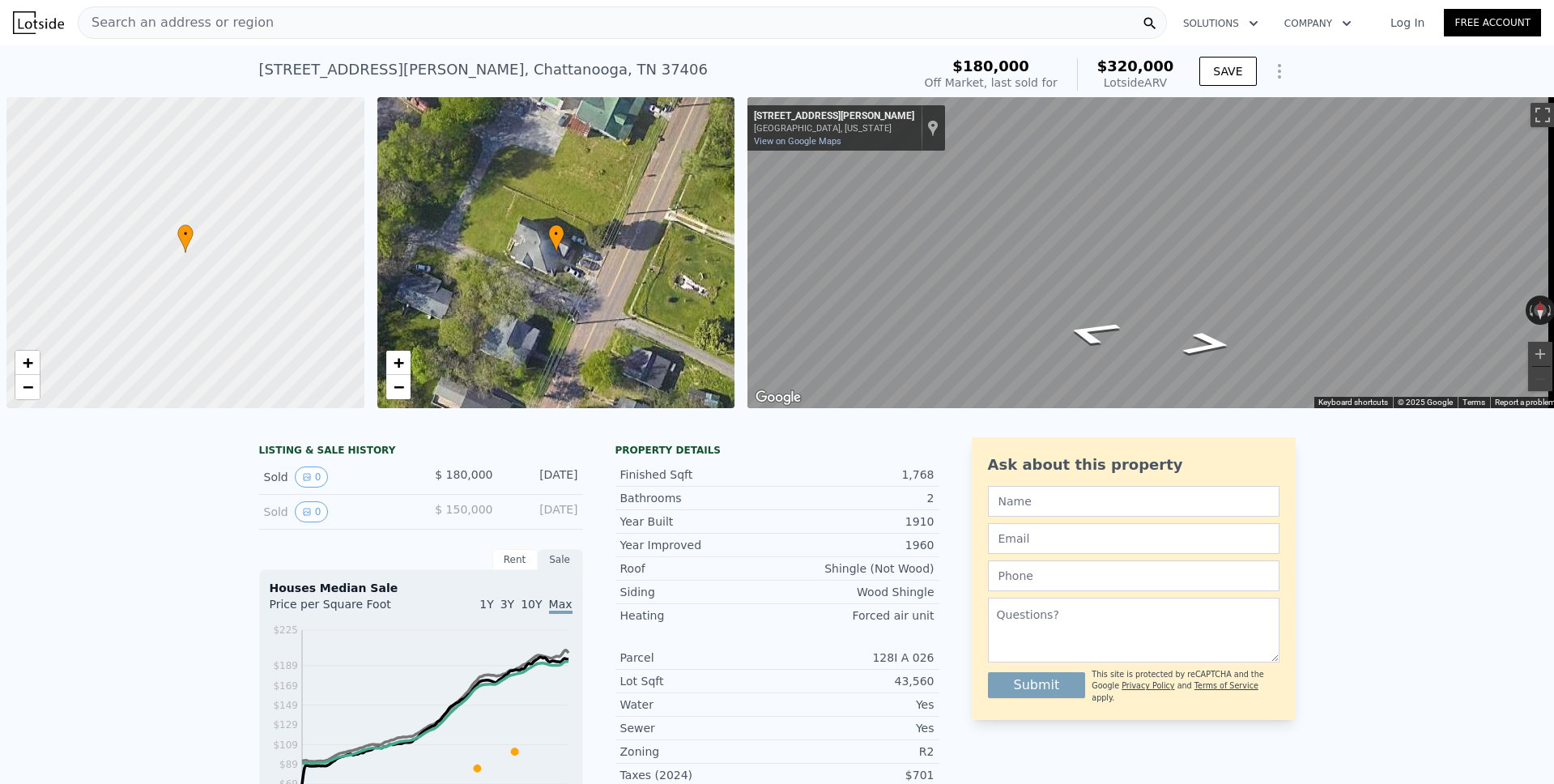
scroll to position [0, 7]
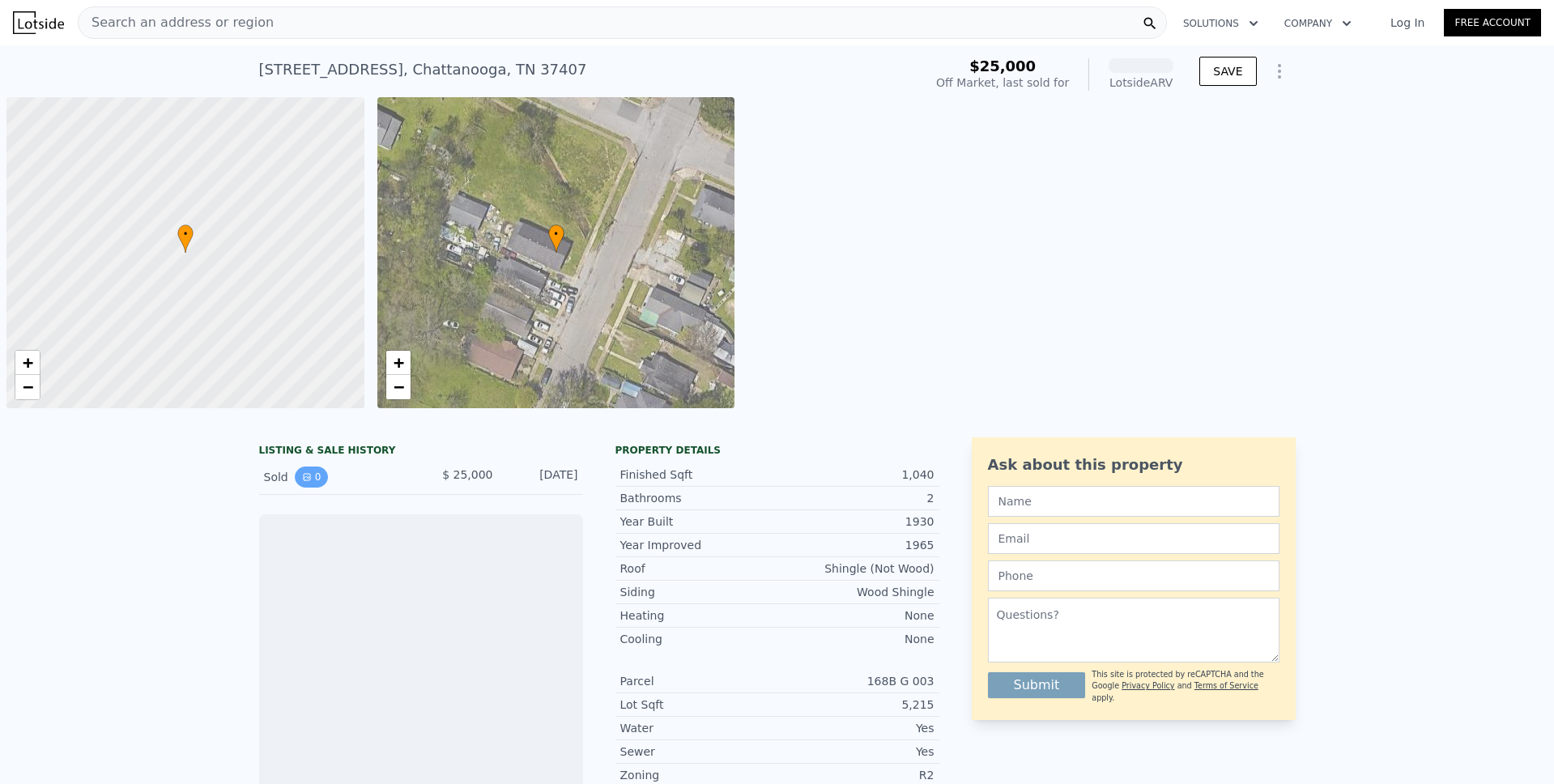
scroll to position [0, 7]
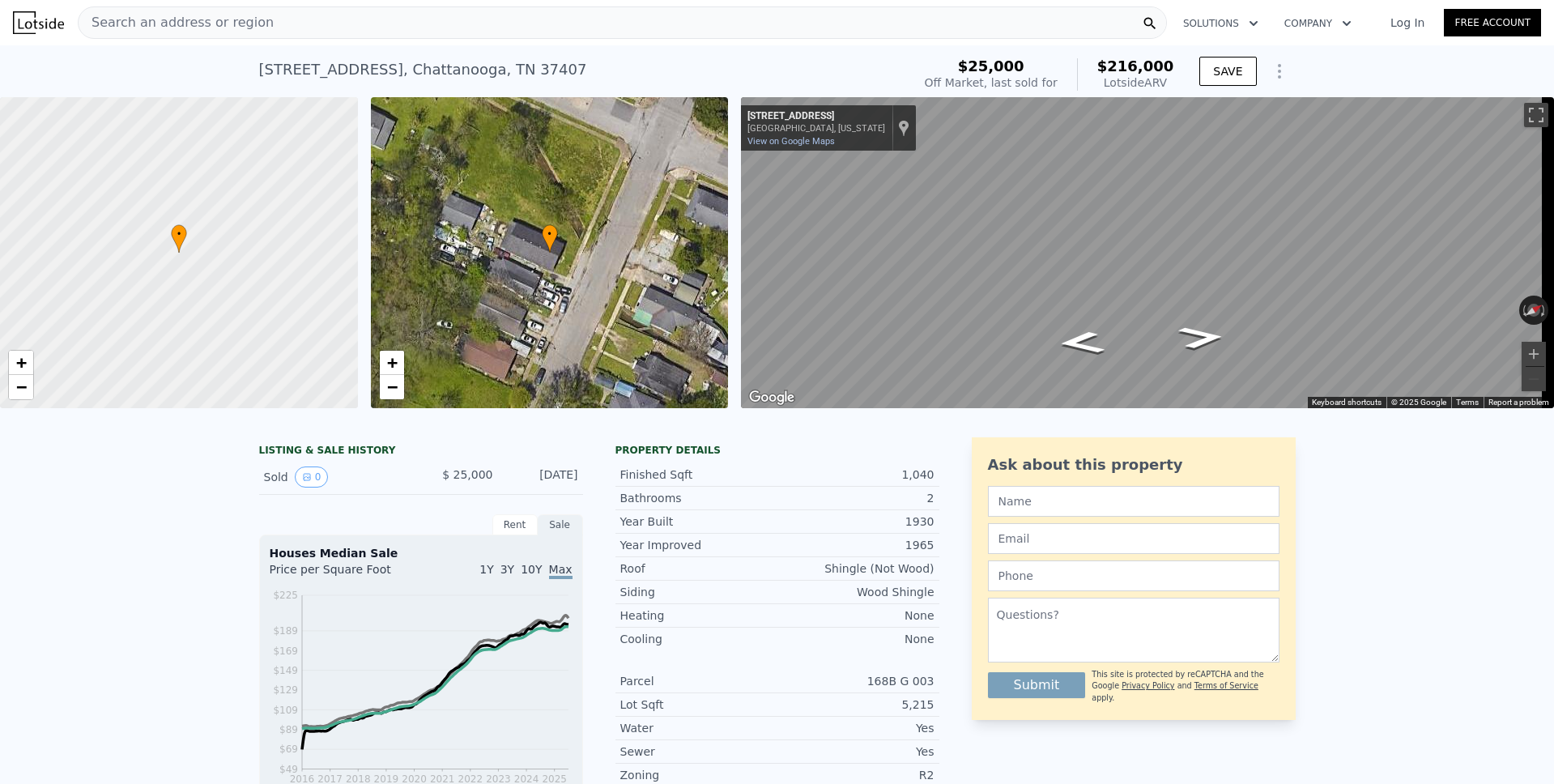
click at [1277, 70] on icon "Show Options" at bounding box center [1279, 71] width 20 height 20
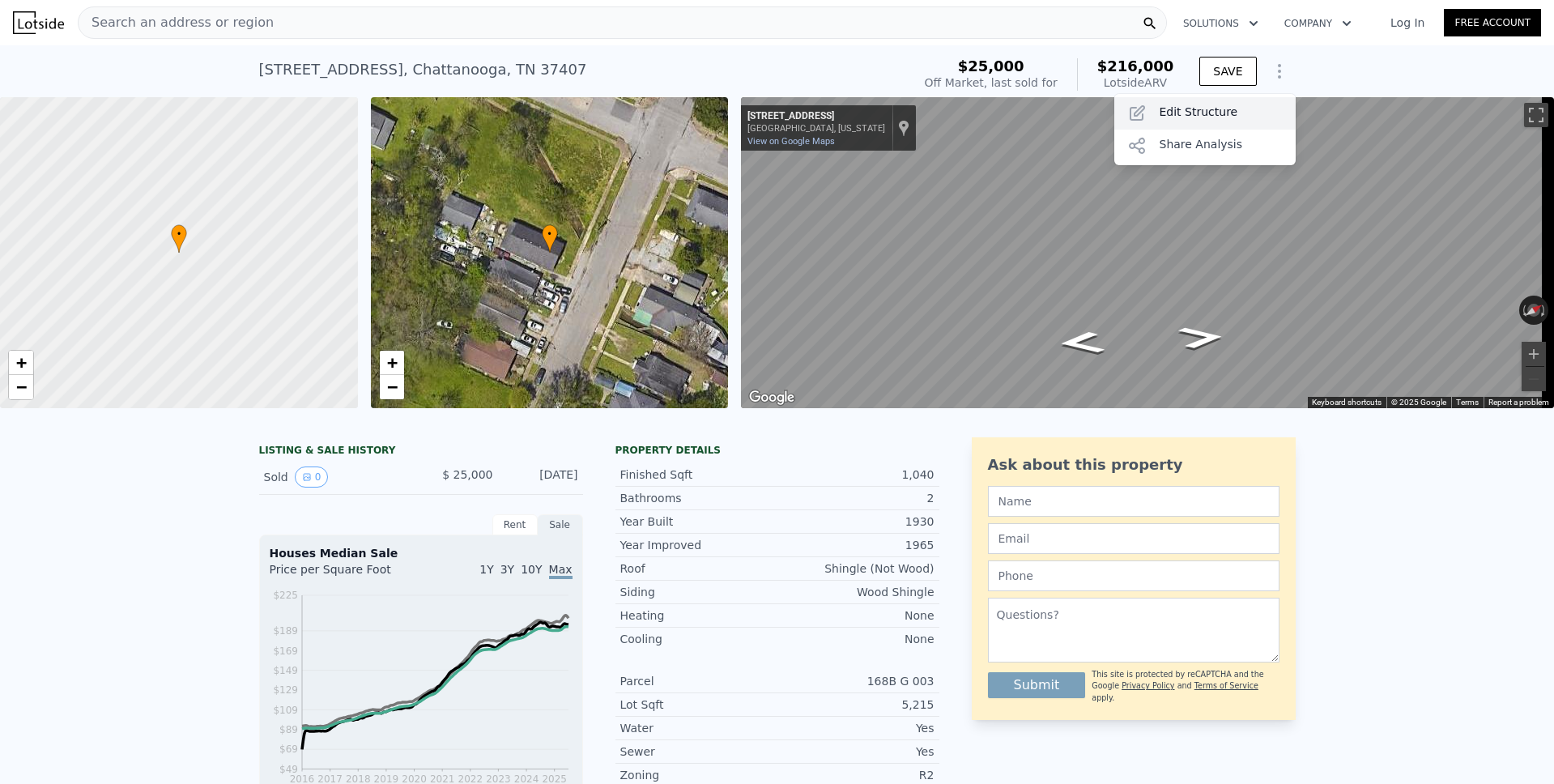
click at [1222, 106] on div "Edit Structure" at bounding box center [1204, 113] width 181 height 33
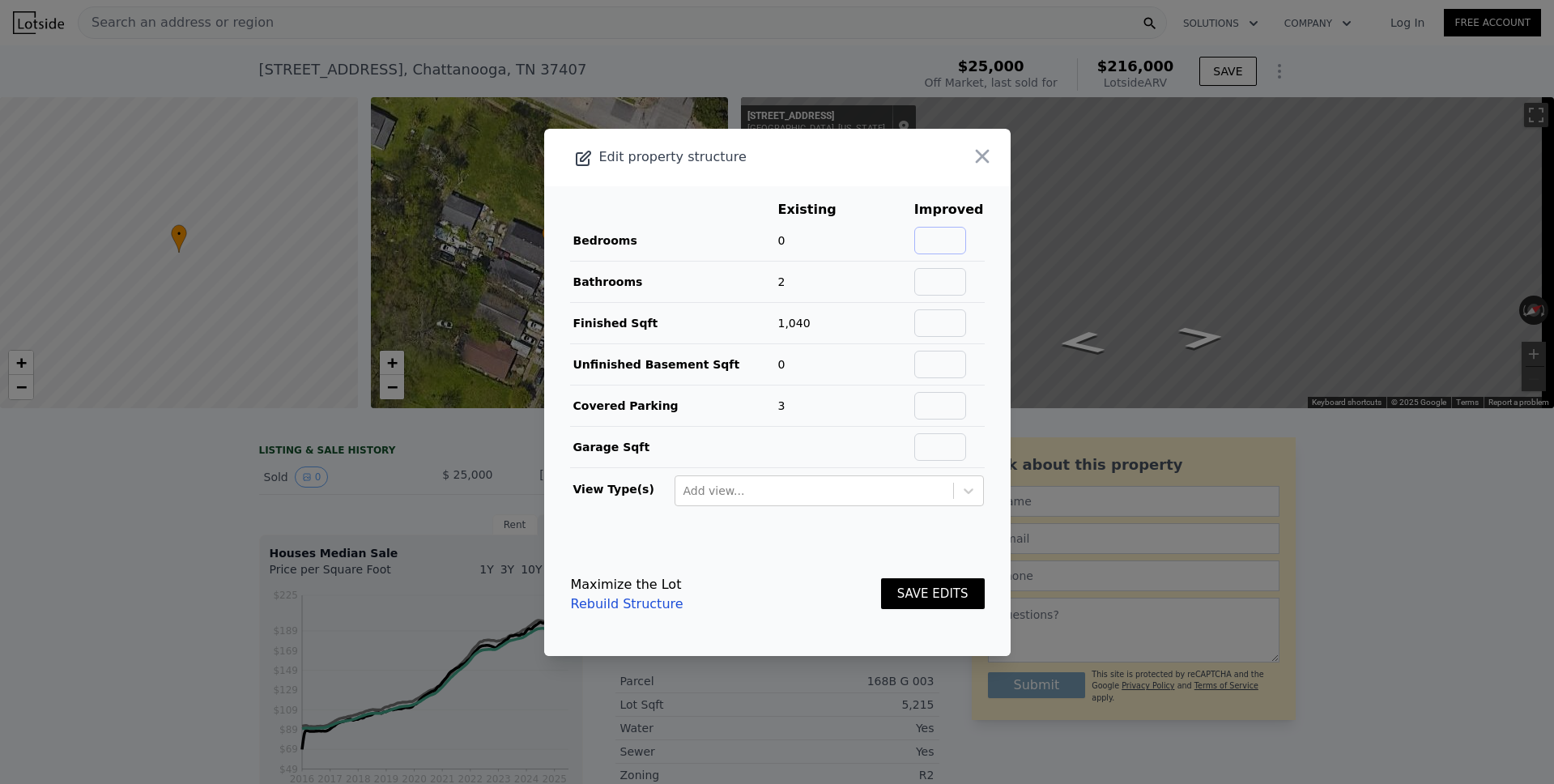
click at [935, 240] on input "text" at bounding box center [940, 240] width 52 height 27
type input "2"
drag, startPoint x: 935, startPoint y: 592, endPoint x: 987, endPoint y: 483, distance: 120.8
click at [936, 593] on button "SAVE EDITS" at bounding box center [933, 593] width 104 height 32
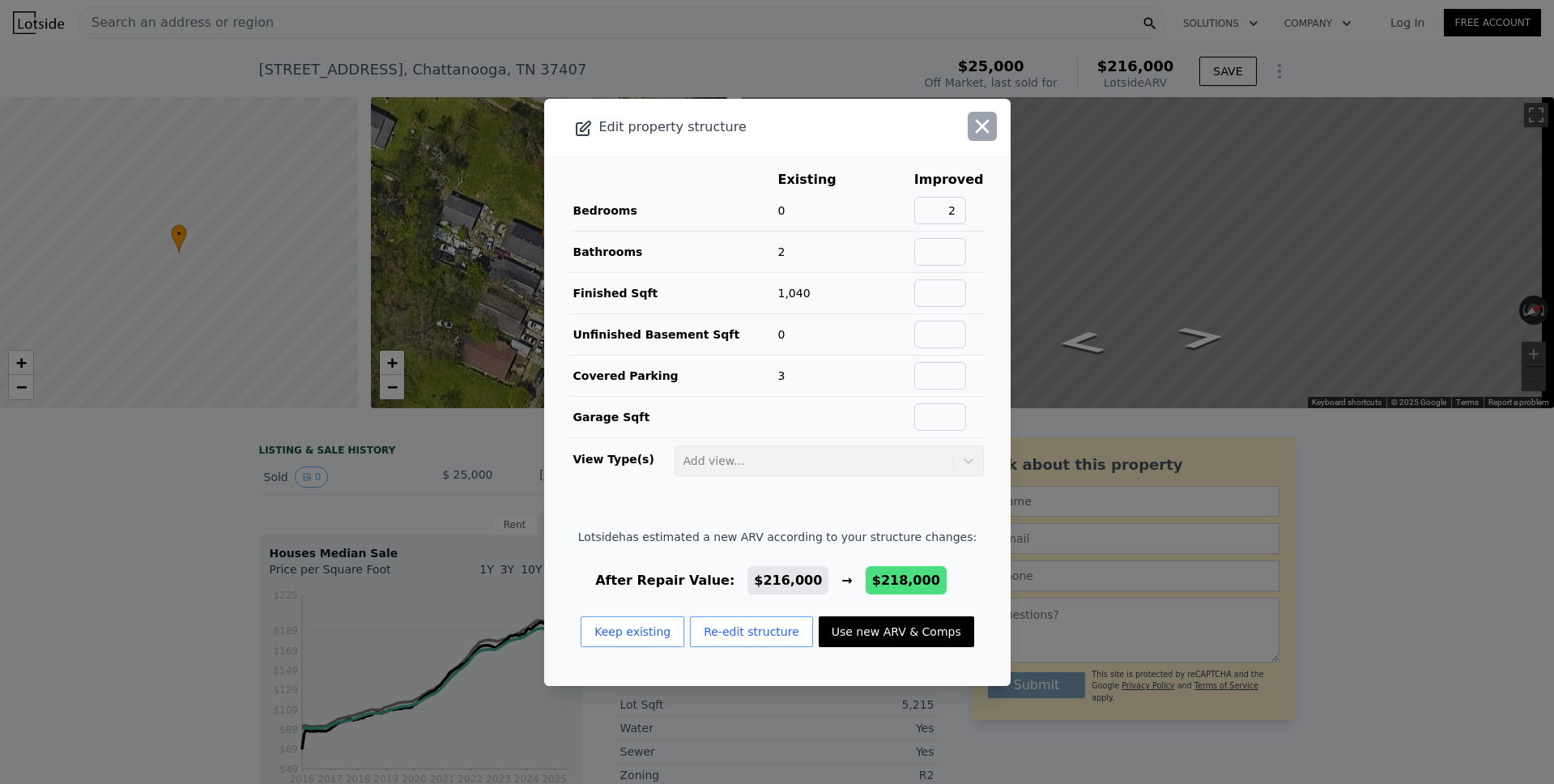
click at [971, 135] on icon "button" at bounding box center [982, 126] width 22 height 22
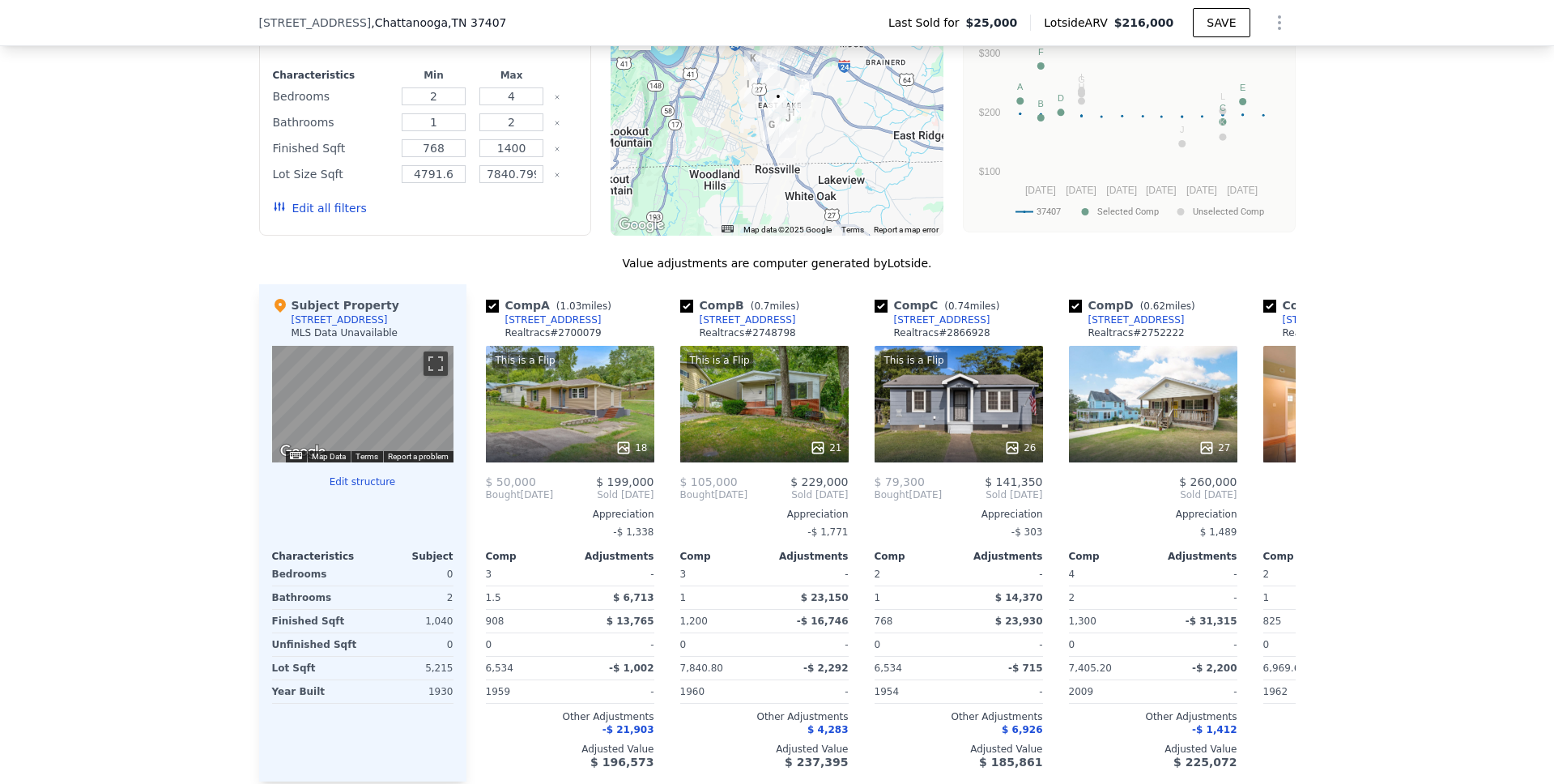
scroll to position [1310, 0]
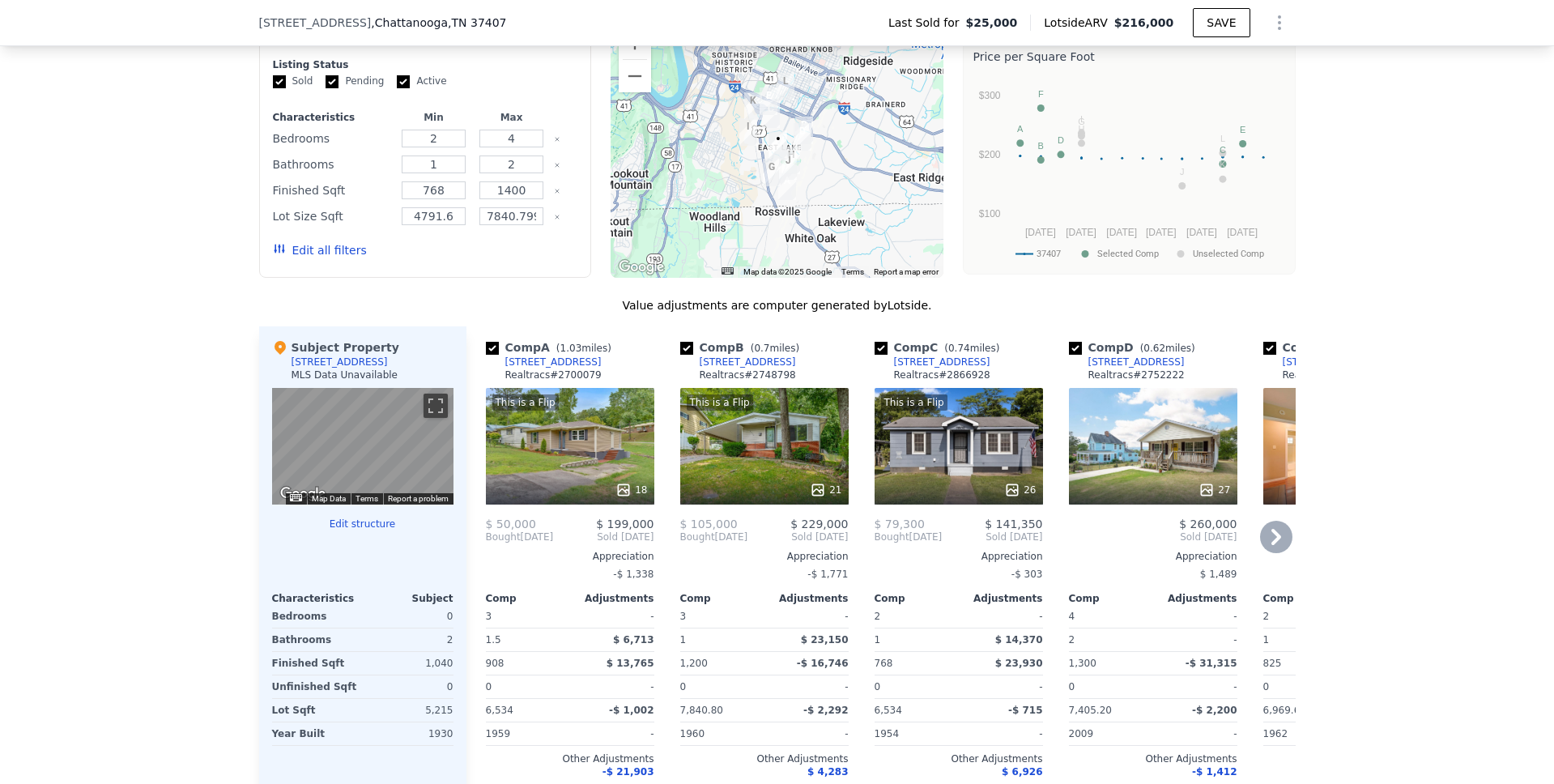
click at [1265, 550] on icon at bounding box center [1277, 537] width 33 height 33
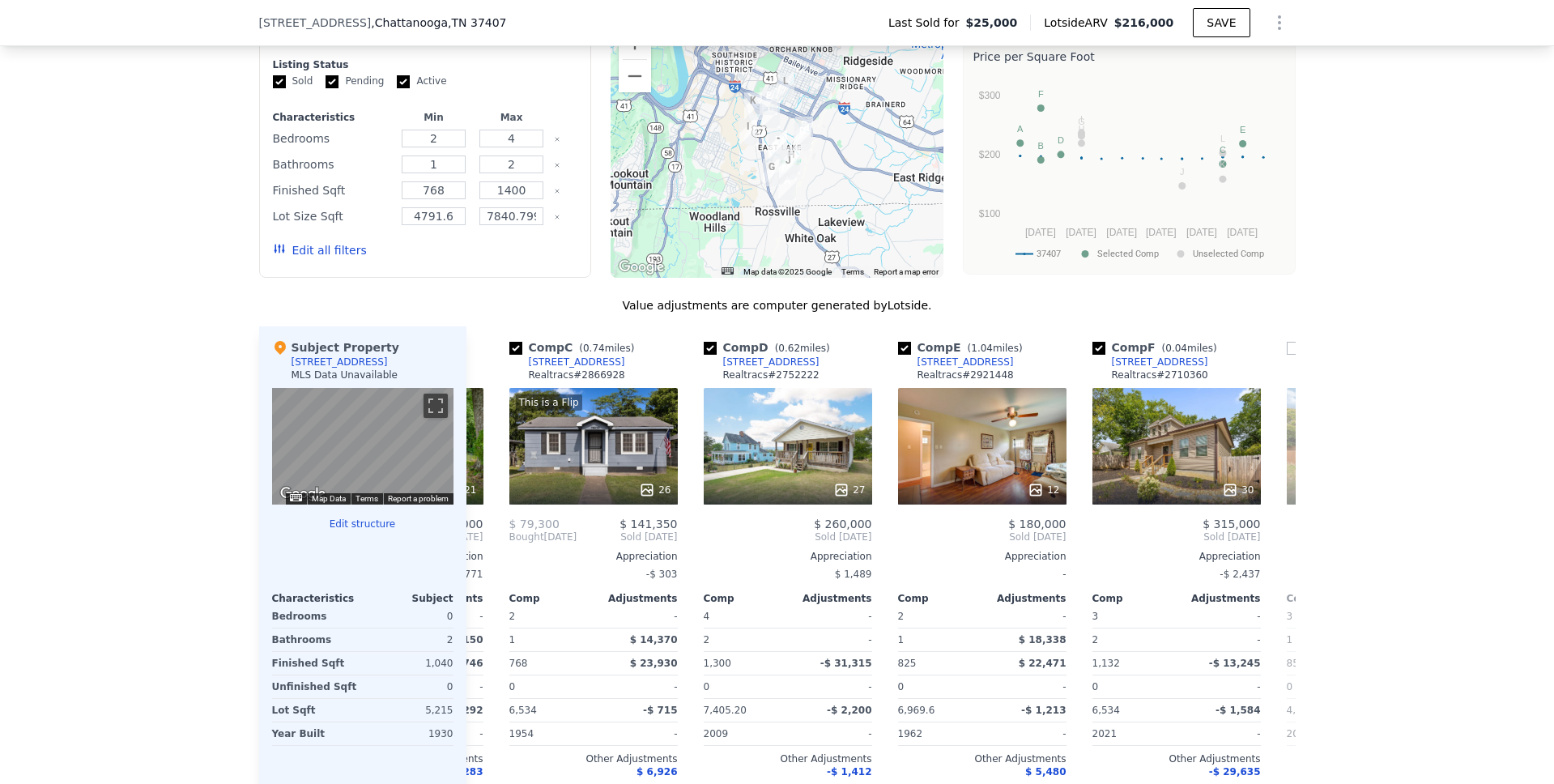
scroll to position [0, 389]
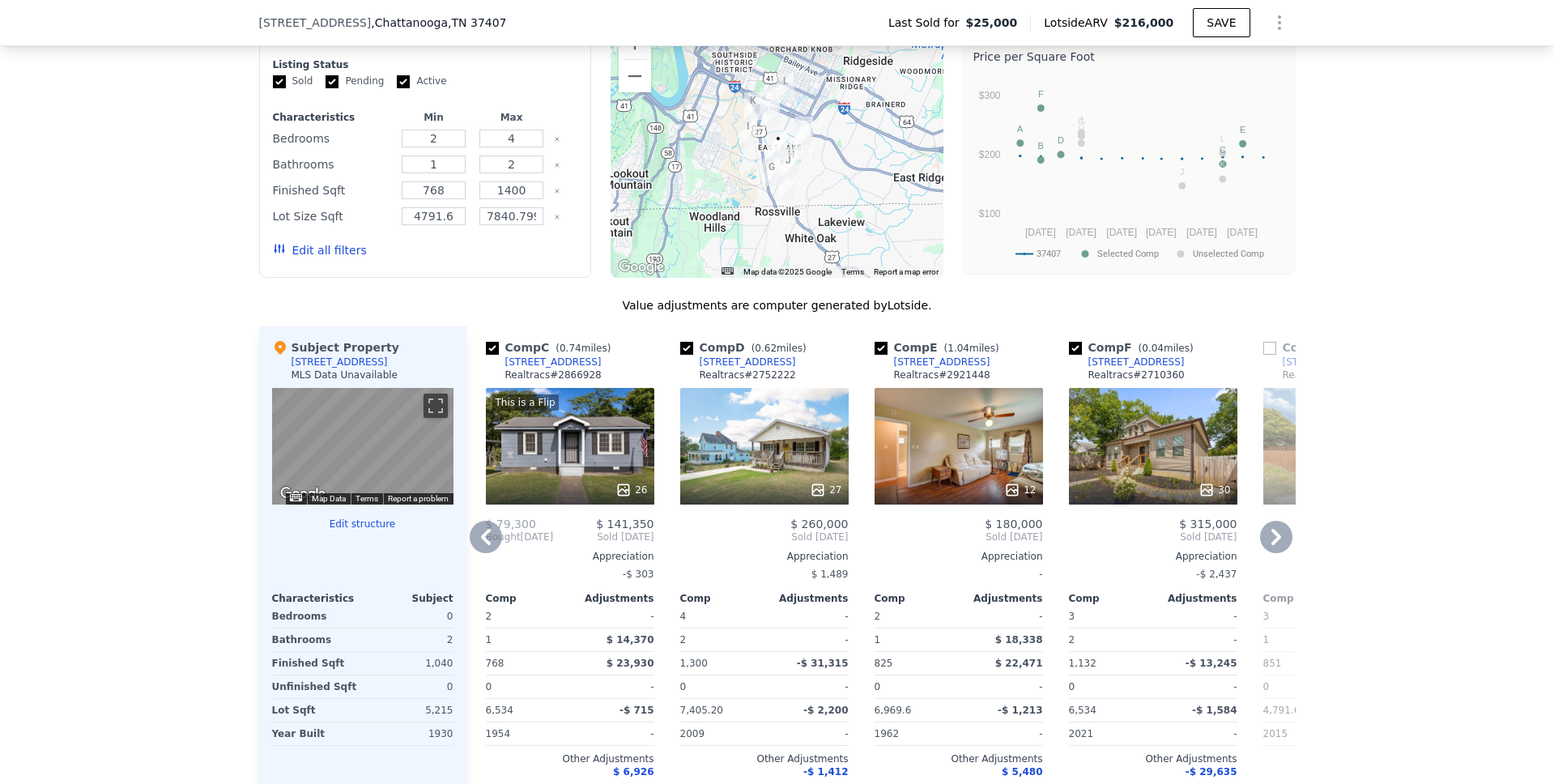
click at [1265, 550] on icon at bounding box center [1277, 537] width 33 height 33
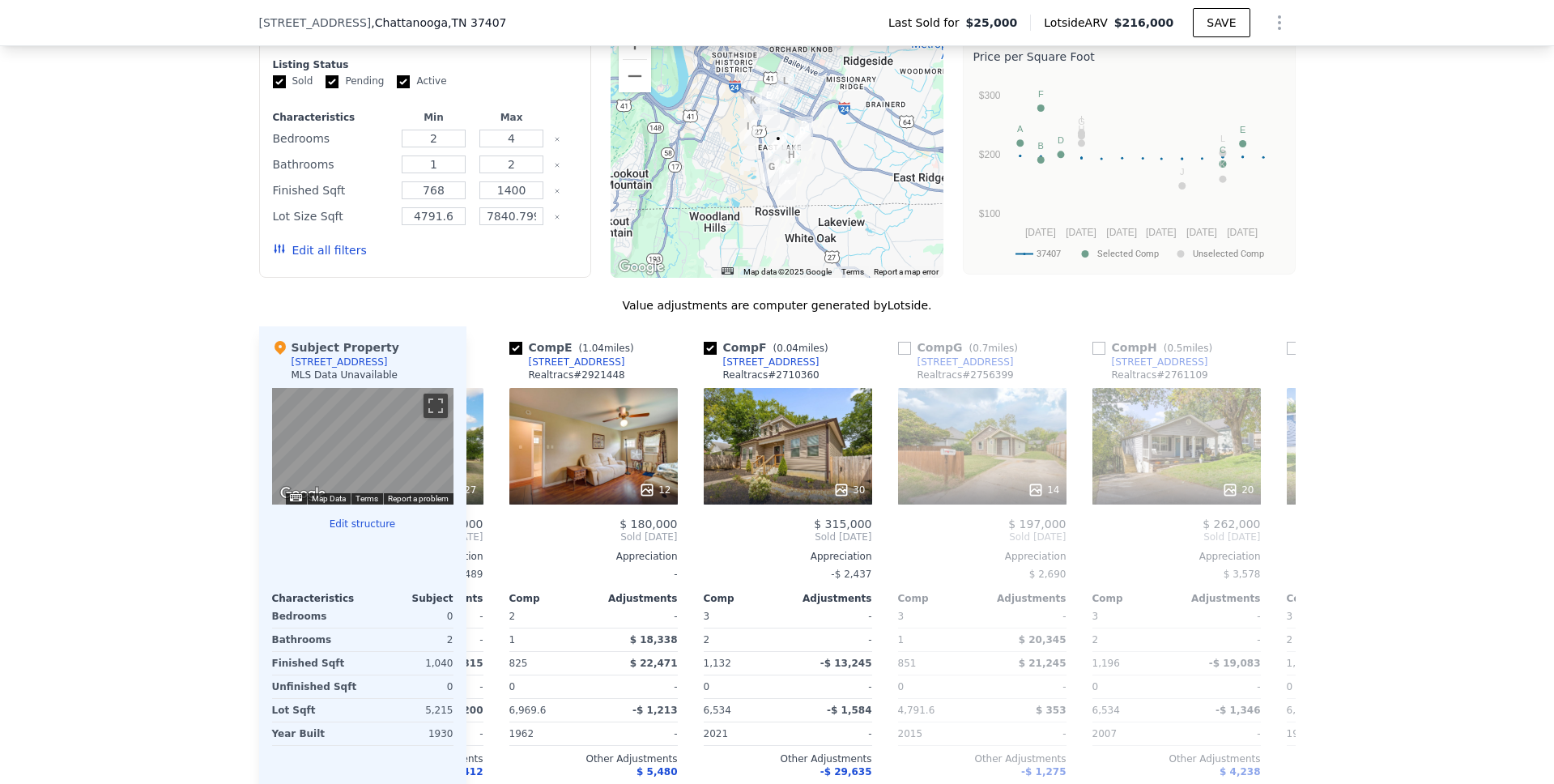
scroll to position [0, 777]
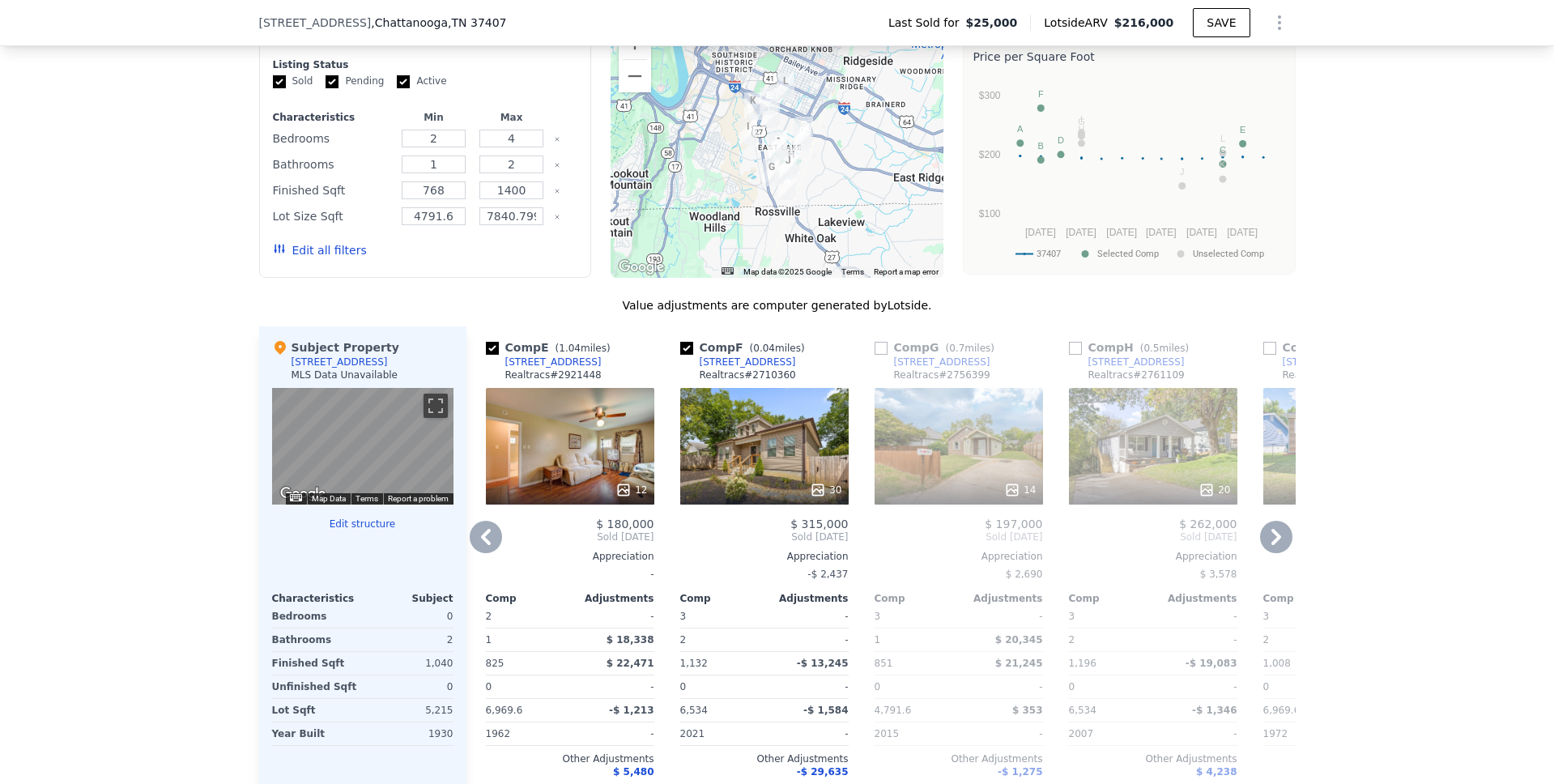
click at [759, 460] on div "30" at bounding box center [765, 447] width 168 height 117
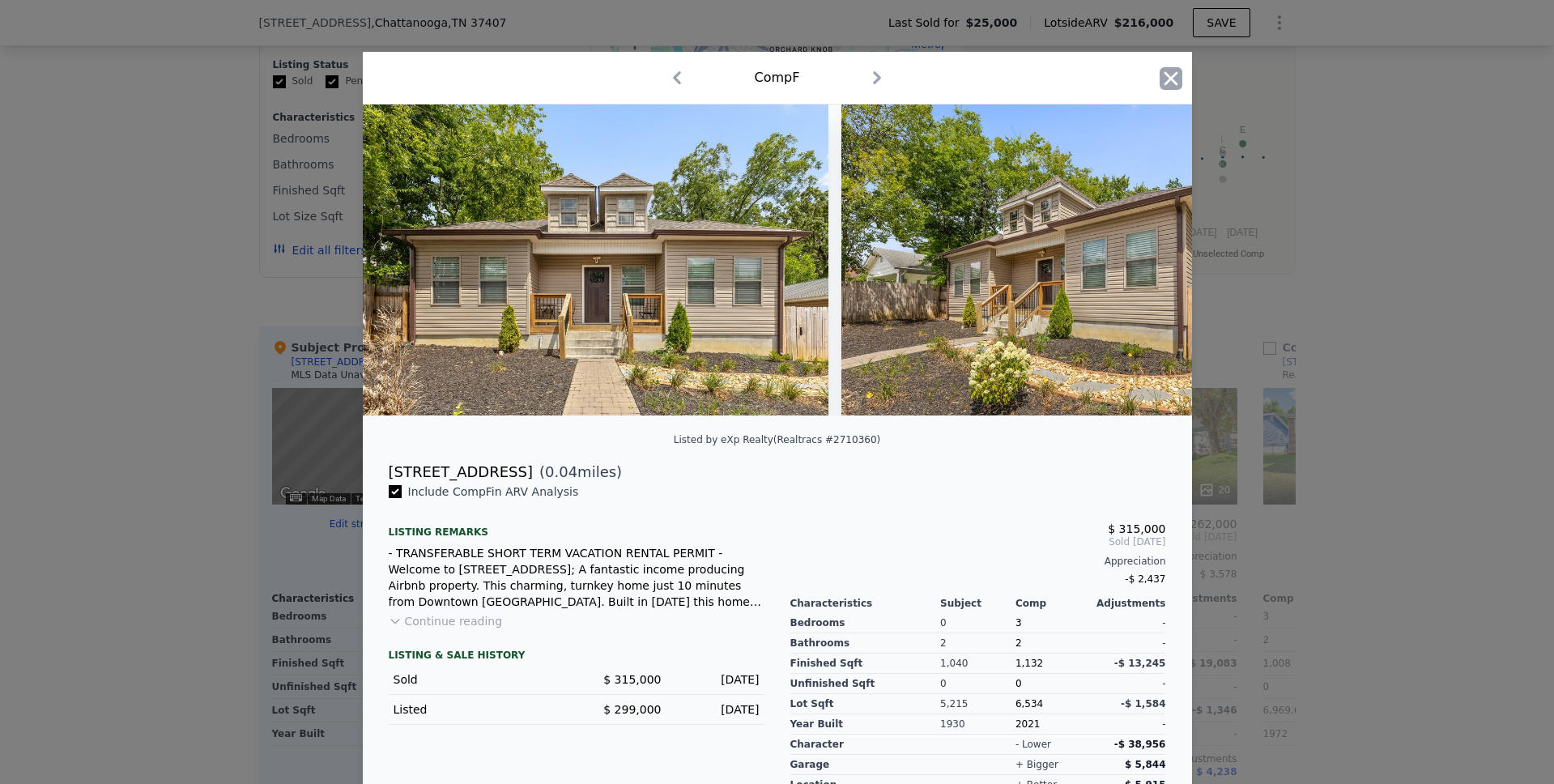
click at [1165, 81] on icon "button" at bounding box center [1171, 78] width 22 height 22
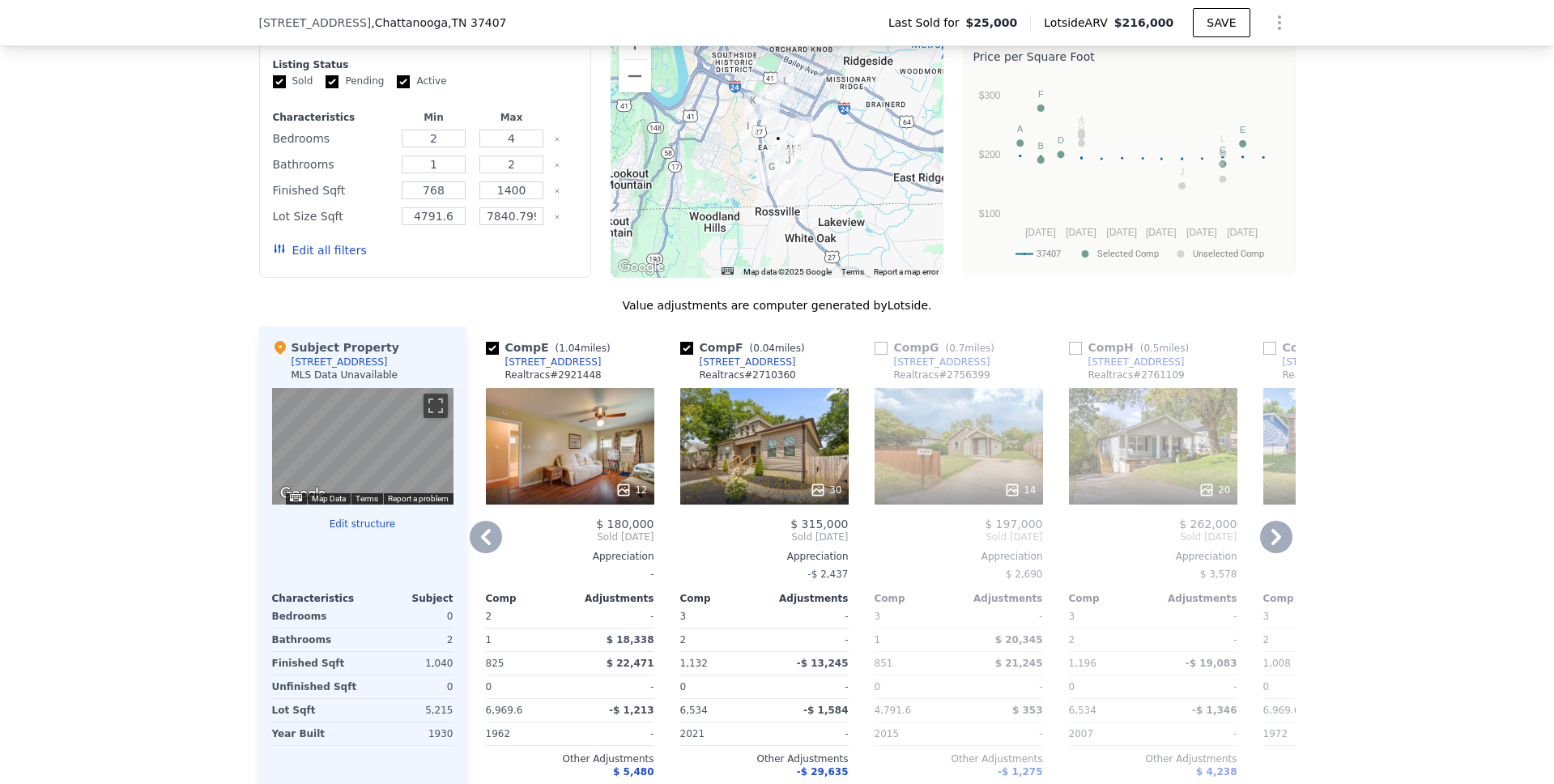
click at [1265, 550] on icon at bounding box center [1277, 537] width 33 height 33
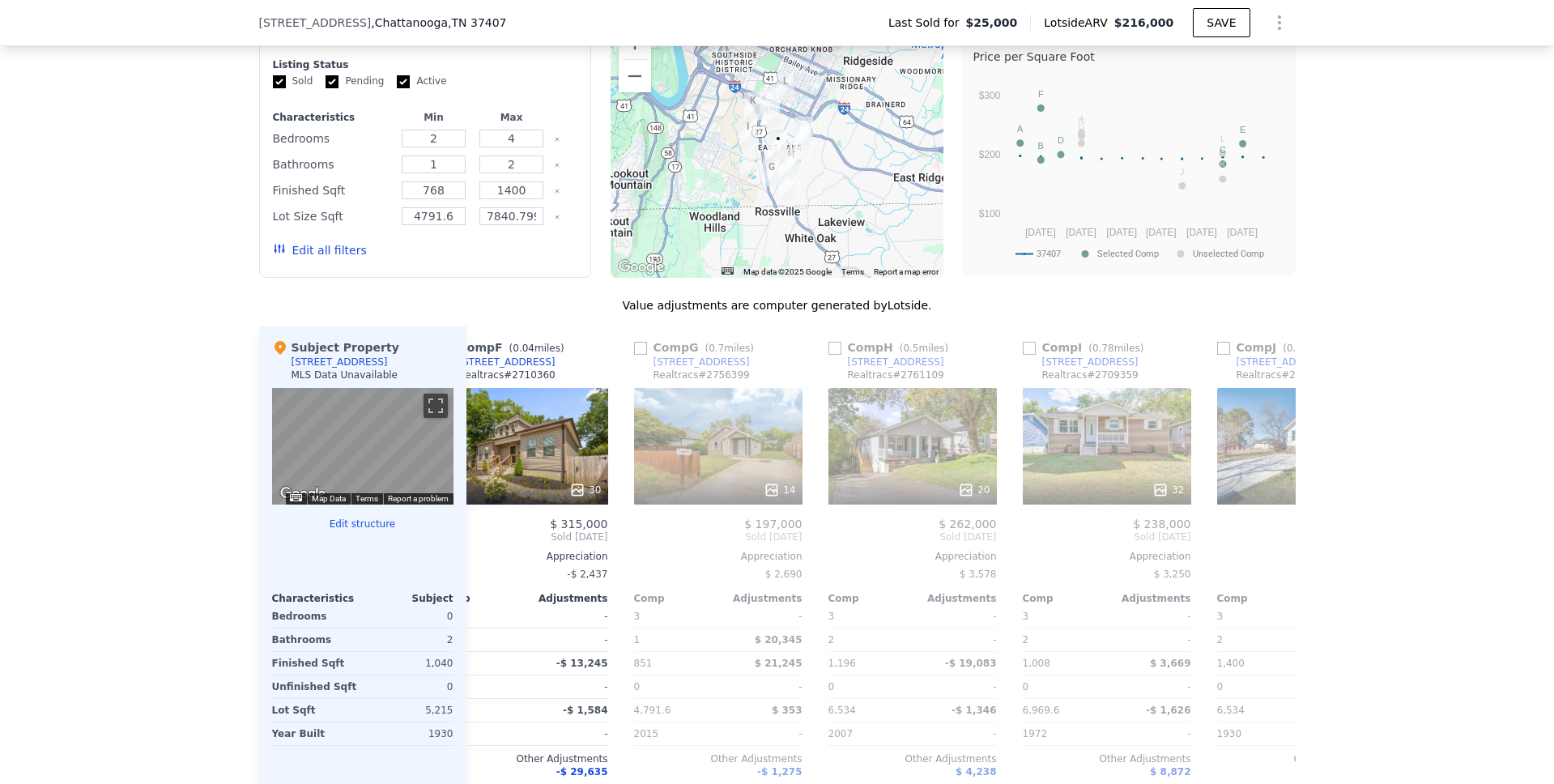
scroll to position [0, 1167]
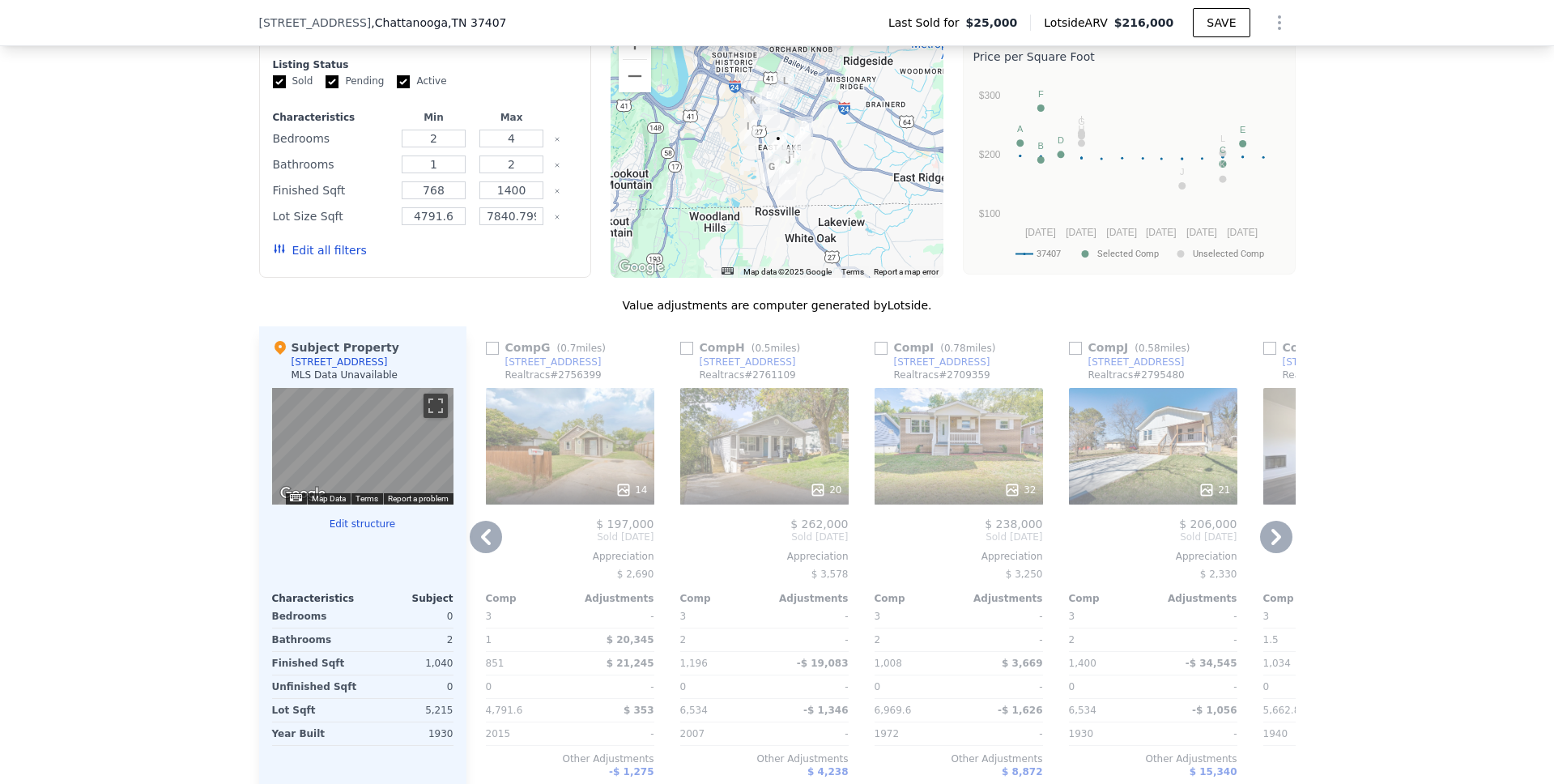
click at [1265, 550] on icon at bounding box center [1277, 537] width 33 height 33
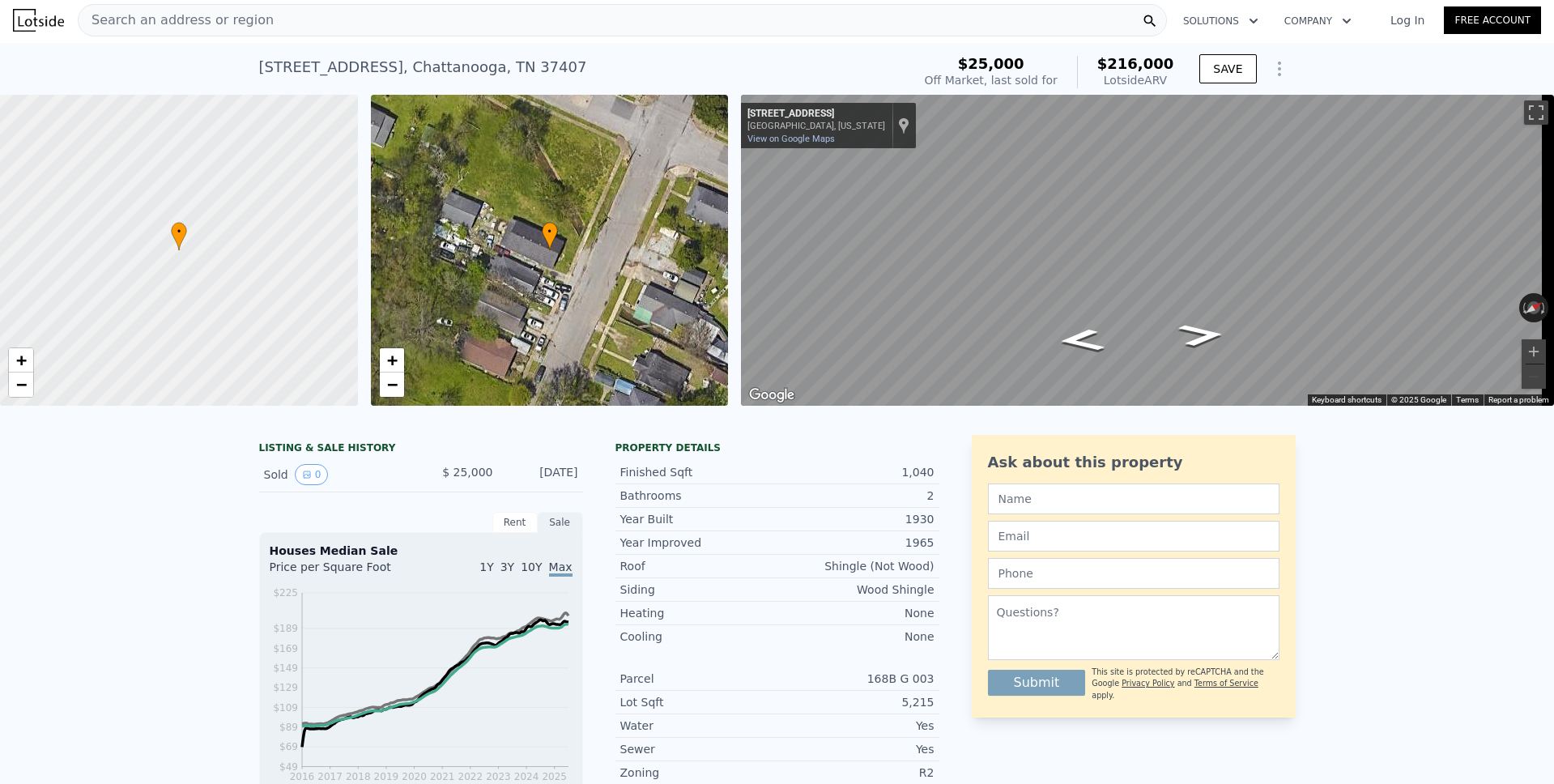
scroll to position [0, 0]
